Goal: Subscribe to service/newsletter

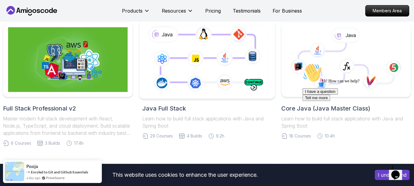
drag, startPoint x: 0, startPoint y: 0, endPoint x: 162, endPoint y: 73, distance: 177.7
click at [162, 73] on icon at bounding box center [206, 59] width 127 height 70
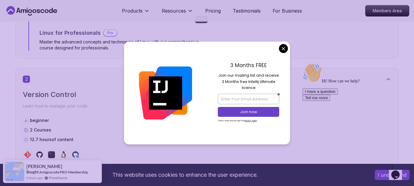
scroll to position [601, 0]
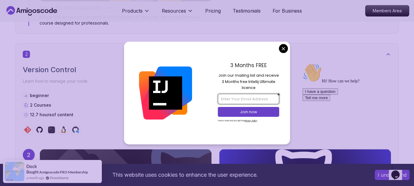
click at [247, 96] on input "email" at bounding box center [248, 99] width 61 height 10
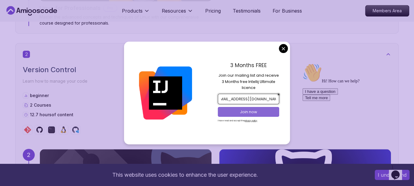
type input "amro.bashnaini335@gmail.com"
click at [237, 110] on p "Join now" at bounding box center [249, 111] width 50 height 5
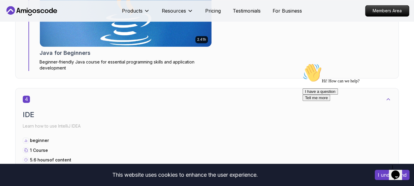
scroll to position [995, 0]
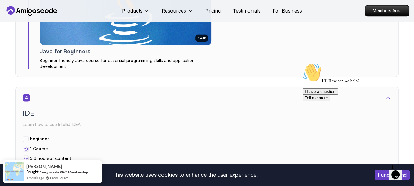
click at [150, 24] on img at bounding box center [126, 9] width 180 height 75
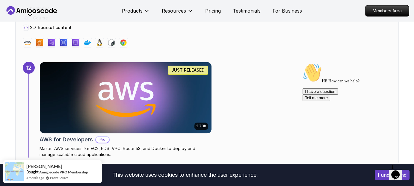
scroll to position [3152, 0]
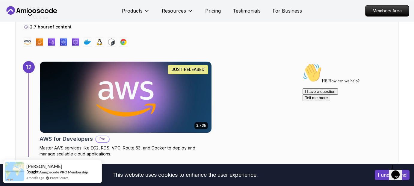
click at [398, 170] on icon "$i18n('chat', 'chat_widget')" at bounding box center [395, 174] width 8 height 9
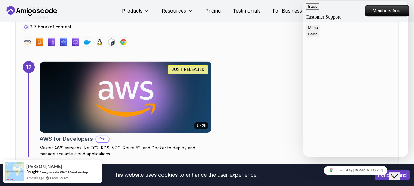
click at [311, 10] on button "Back" at bounding box center [312, 6] width 14 height 6
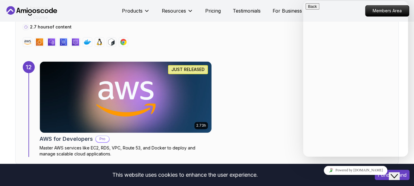
click at [267, 90] on div "2.73h JUST RELEASED AWS for Developers Pro Master AWS services like EC2, RDS, V…" at bounding box center [214, 109] width 351 height 96
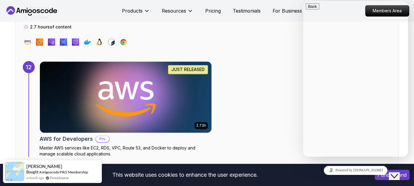
click at [397, 174] on icon "Close Chat This icon closes the chat window." at bounding box center [393, 175] width 7 height 7
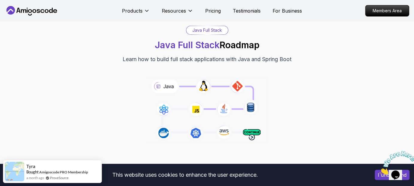
scroll to position [26, 0]
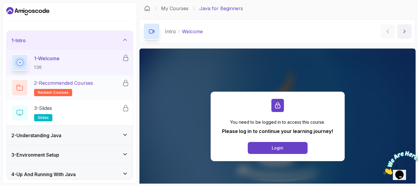
scroll to position [62, 0]
